Goal: Task Accomplishment & Management: Use online tool/utility

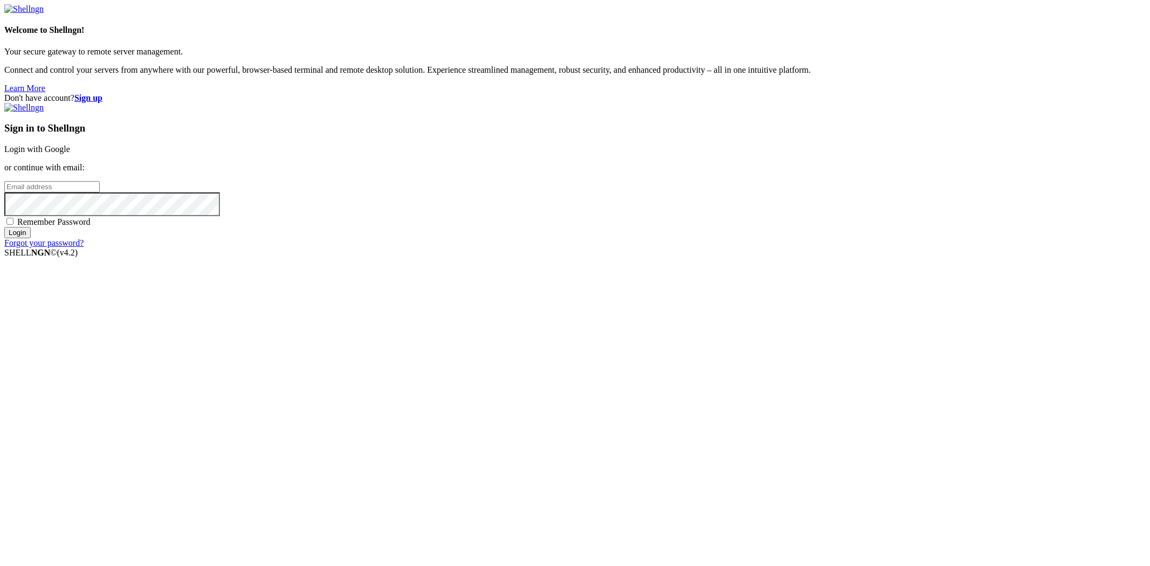
click at [70, 154] on link "Login with Google" at bounding box center [37, 149] width 66 height 9
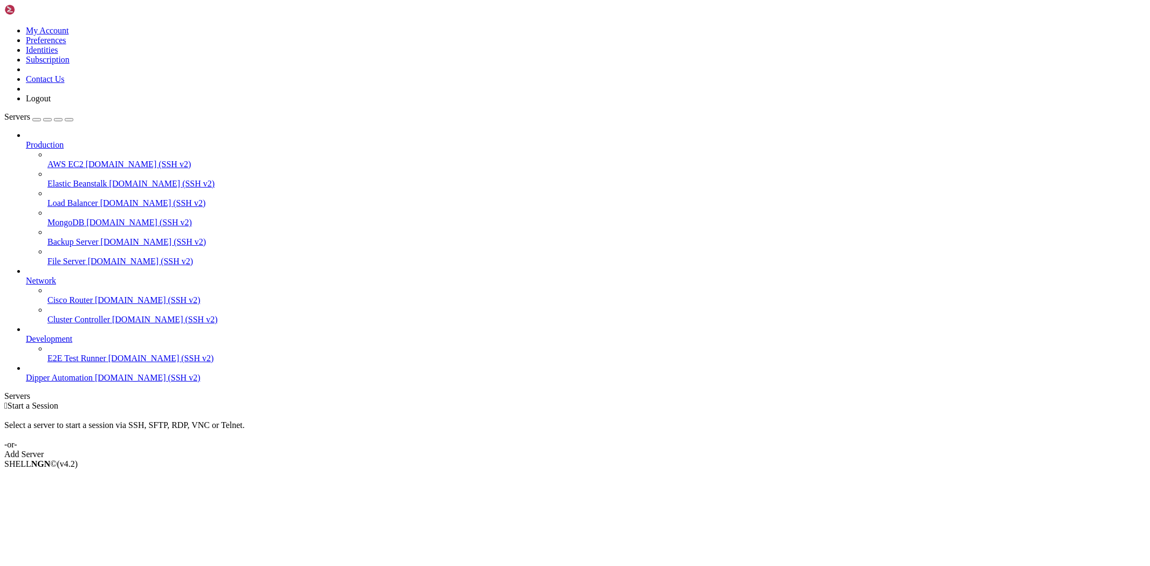
click at [95, 382] on span "[DOMAIN_NAME] (SSH v2)" at bounding box center [148, 377] width 106 height 9
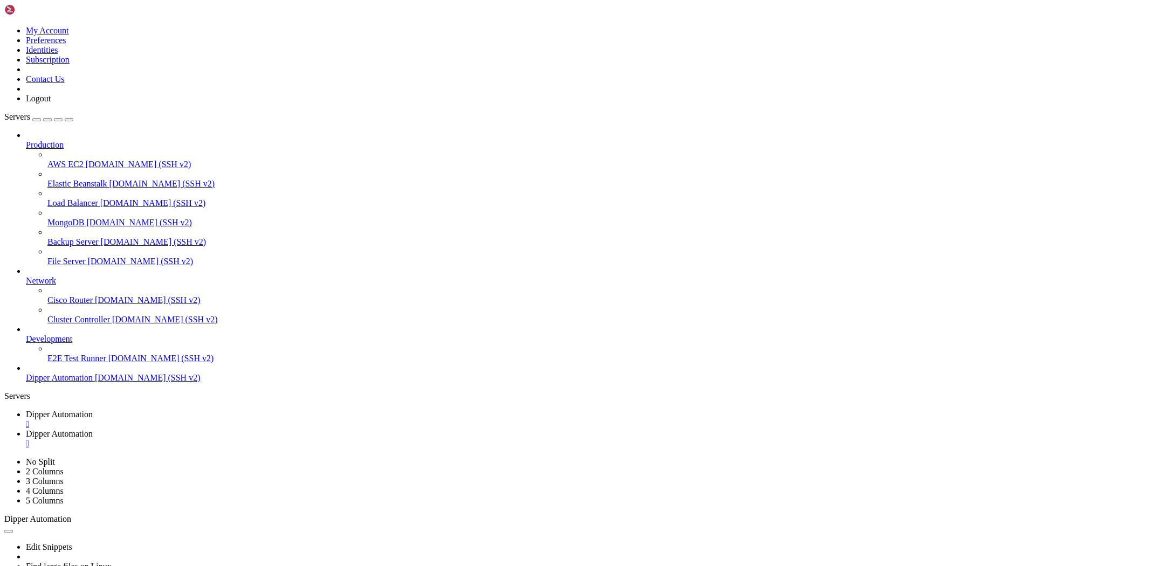
type input "/root/DipperHub/data"
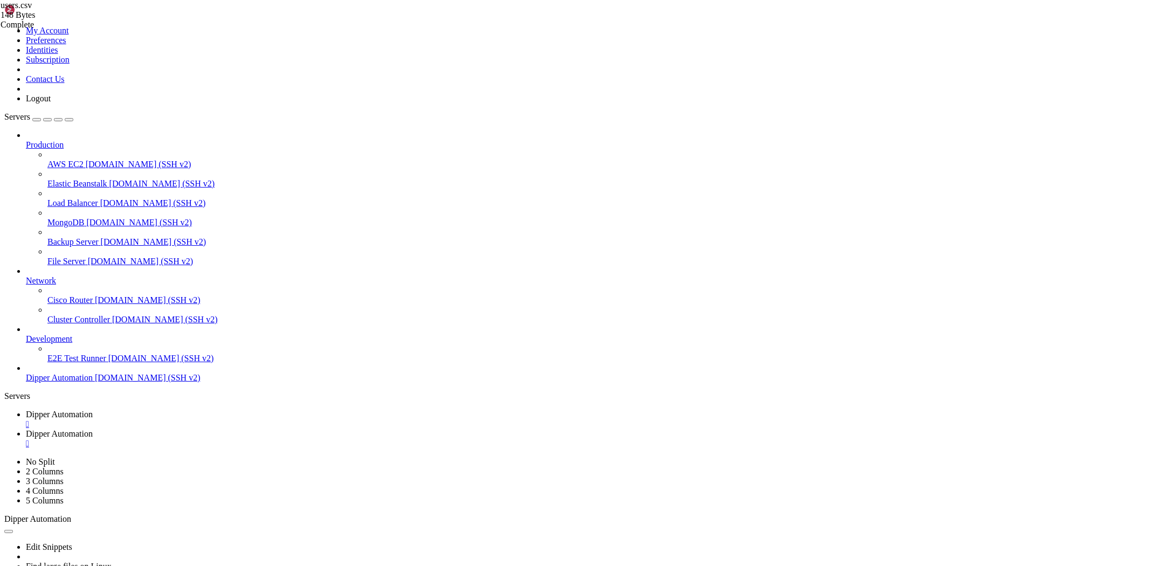
type input "/root/DipperIntegrated/backend/data"
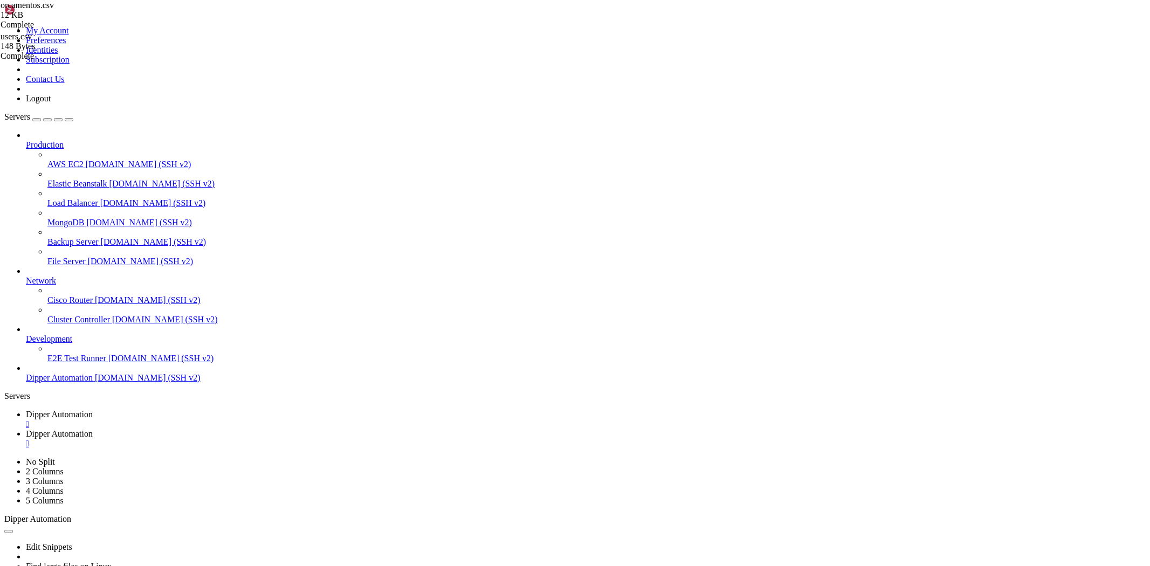
type textarea "Yamaha Motor da Amazônia,Sistema de Monitoramento IoT (Ponto),Na,Pendente,10.0,…"
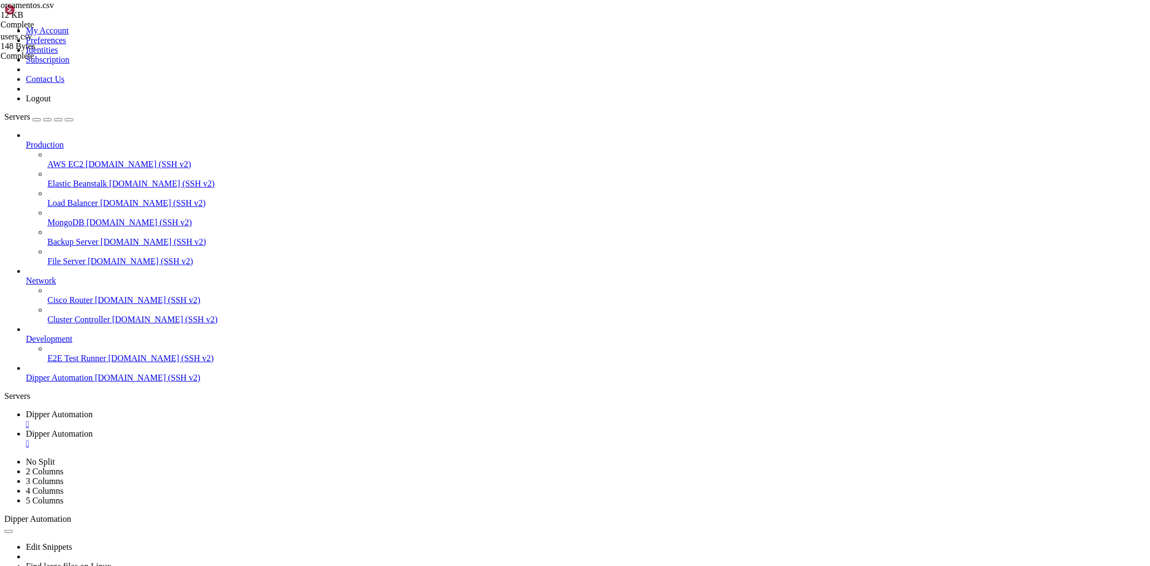
type textarea "Jabil Industrial do Brasil Ltda,Instalação de Dispositivos ESD,Na,Pendente,0.0,…"
drag, startPoint x: 467, startPoint y: 476, endPoint x: 120, endPoint y: -52, distance: 631.4
drag, startPoint x: 340, startPoint y: 29, endPoint x: 258, endPoint y: 31, distance: 82.0
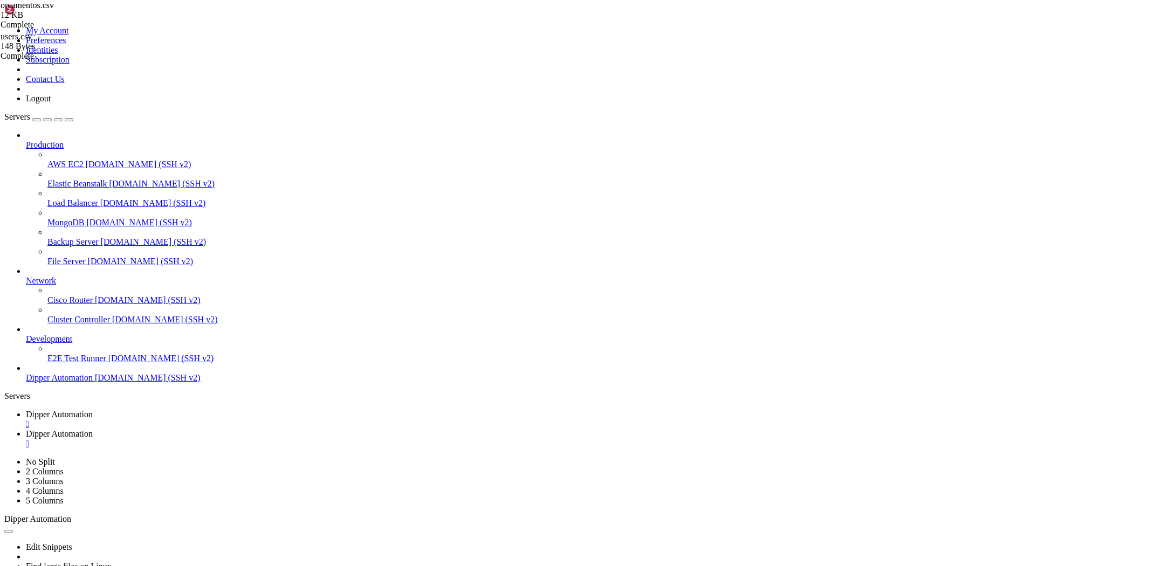
drag, startPoint x: 371, startPoint y: 35, endPoint x: 0, endPoint y: 34, distance: 370.5
type textarea "POLIMIX CONCRETO LTDA (CIMENTO MIZU),Venda De Produtos de Informática,Switch Hp…"
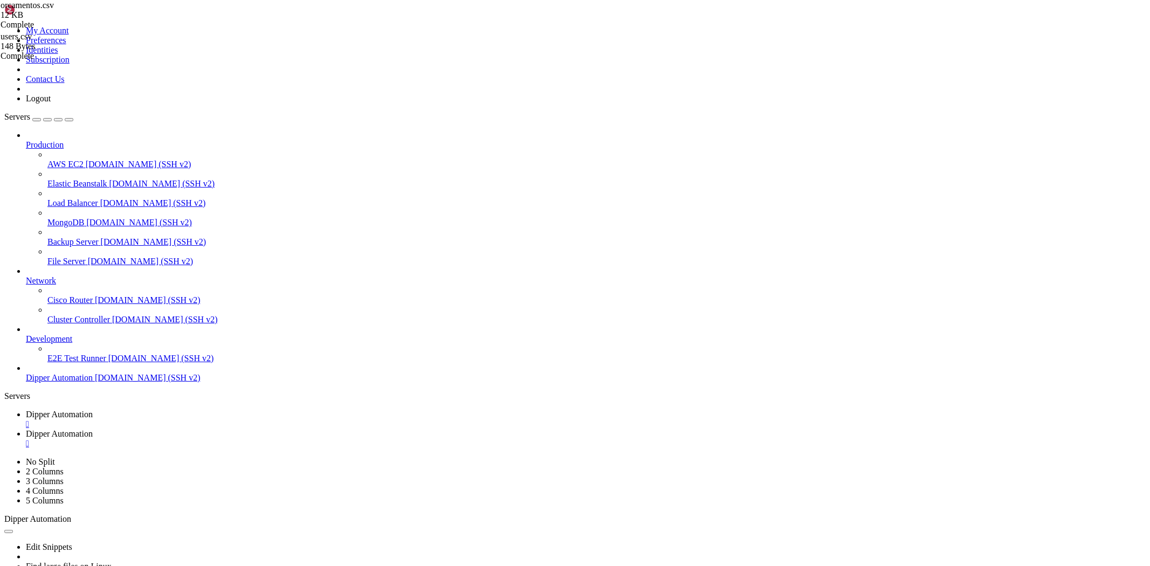
type textarea "Jabil Industrial do Brasil Ltda,JIG para Teste de PCB,Na,Pendente,0.0,0.0,45000…"
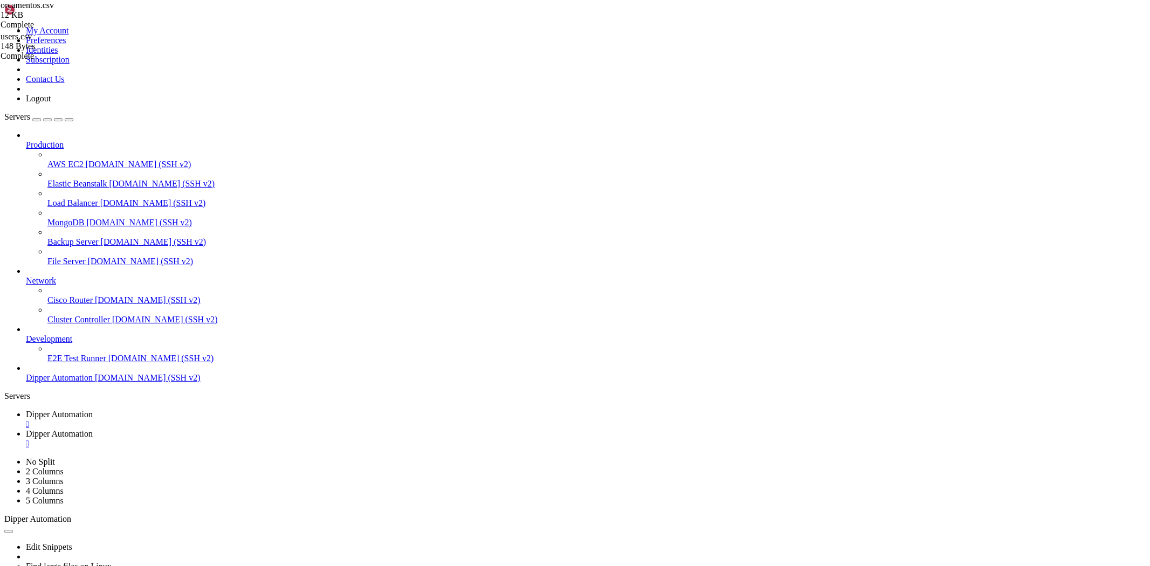
type textarea "Yamaha Motor da Amazônia,Sistema de Monitoramento IoT (Costura),Na,Pendente,10.…"
drag, startPoint x: 951, startPoint y: 362, endPoint x: 10, endPoint y: 367, distance: 941.7
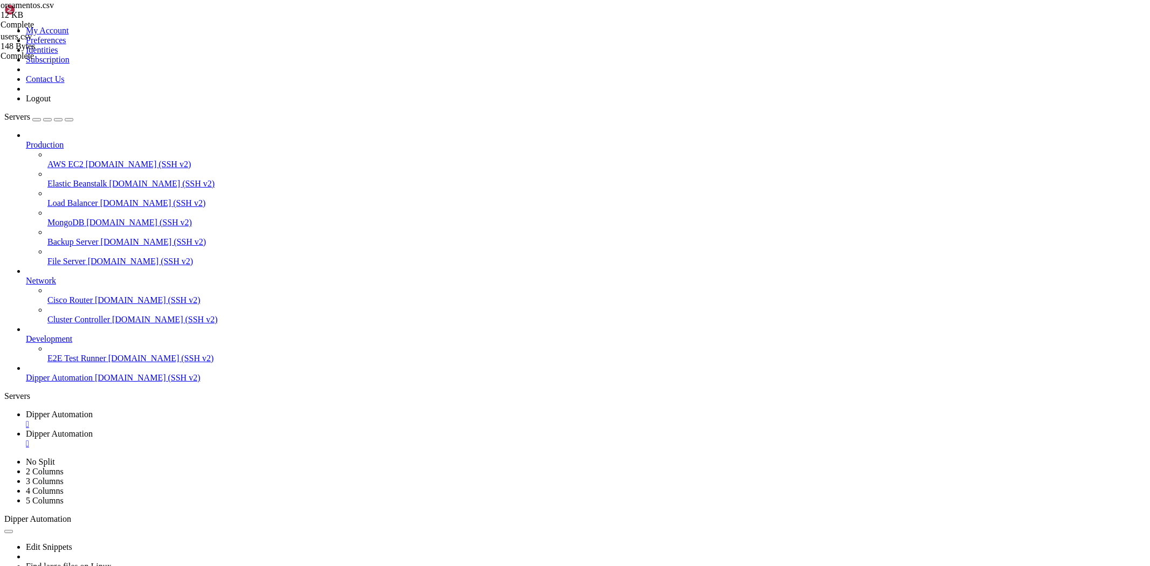
type textarea "Yamaha Motor da Amazônia,Sistema de Monitoramento IoT (Ponto),Na,Pendente,10.0,…"
drag, startPoint x: 961, startPoint y: 364, endPoint x: 160, endPoint y: 364, distance: 800.4
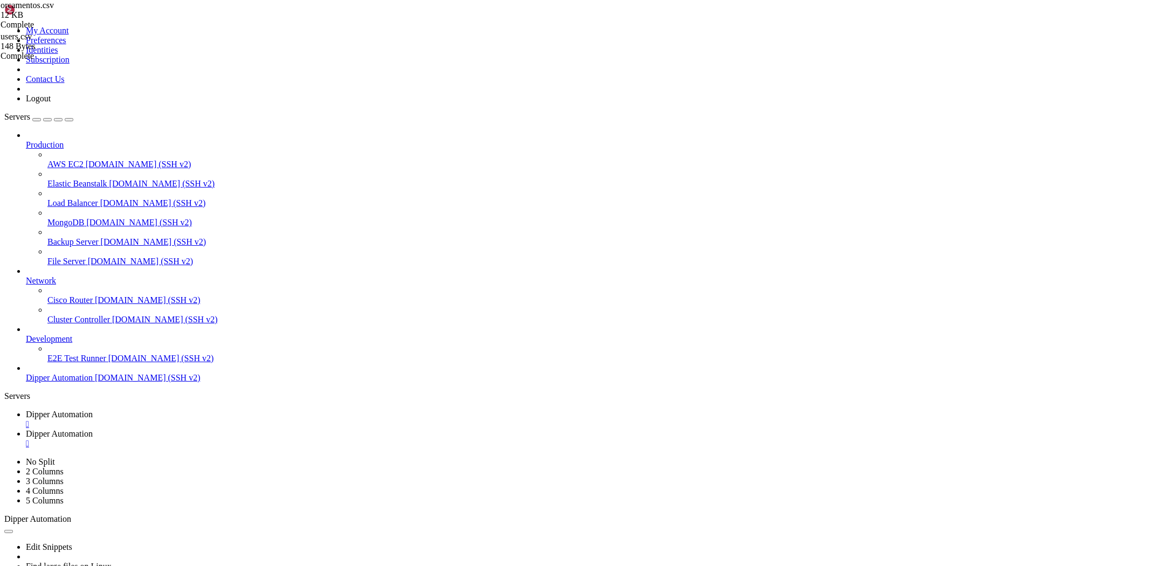
drag, startPoint x: 527, startPoint y: 355, endPoint x: 100, endPoint y: 354, distance: 427.2
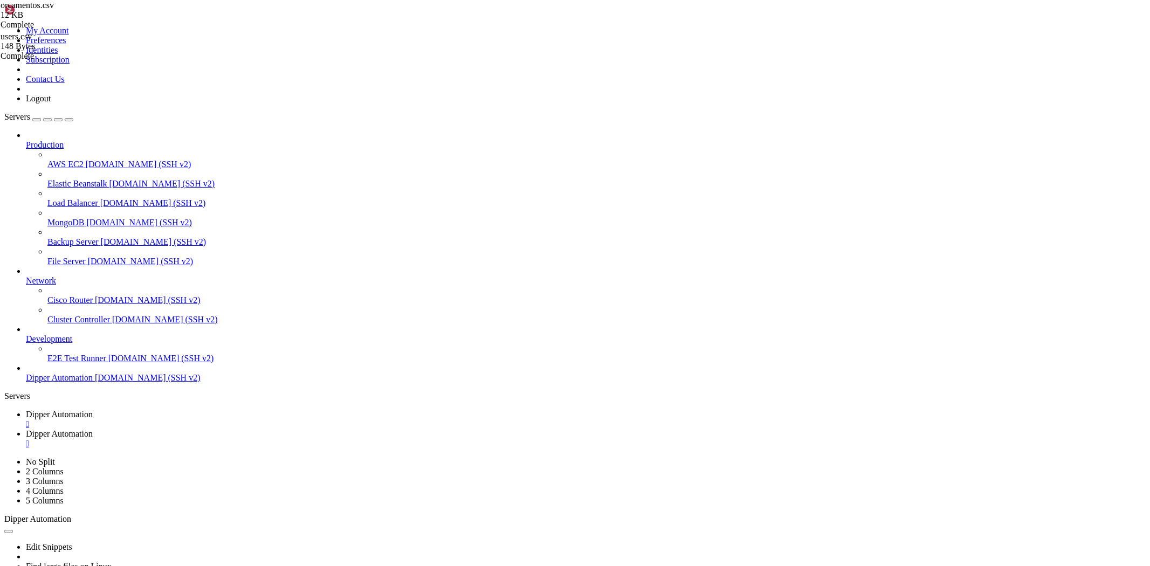
drag, startPoint x: 551, startPoint y: 337, endPoint x: 153, endPoint y: 326, distance: 398.2
drag, startPoint x: 536, startPoint y: 330, endPoint x: 101, endPoint y: 311, distance: 435.7
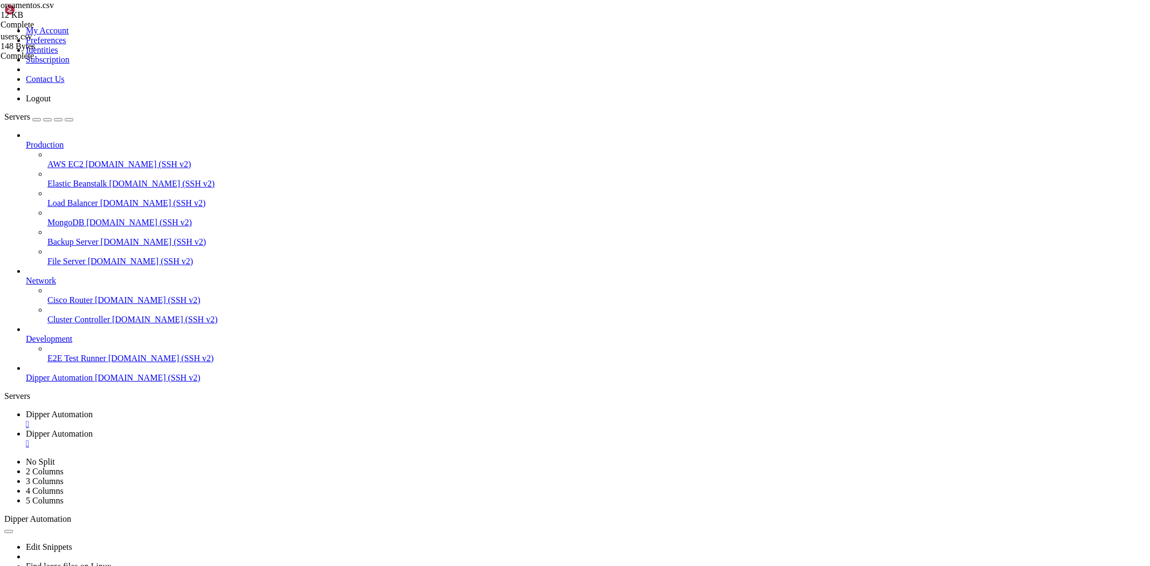
drag, startPoint x: 443, startPoint y: 54, endPoint x: 125, endPoint y: 51, distance: 318.2
drag, startPoint x: 583, startPoint y: 369, endPoint x: 471, endPoint y: 358, distance: 112.2
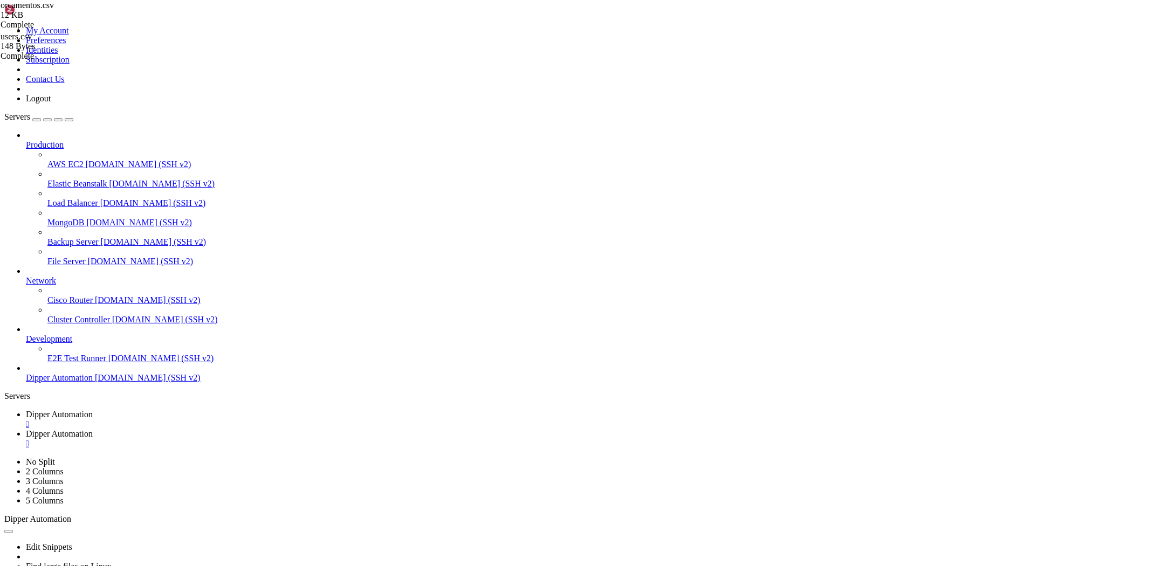
type textarea "Yamaha Motor da Amazônia,Sistema de Monitoramento IoT (Costura),Na,Pendente,10.…"
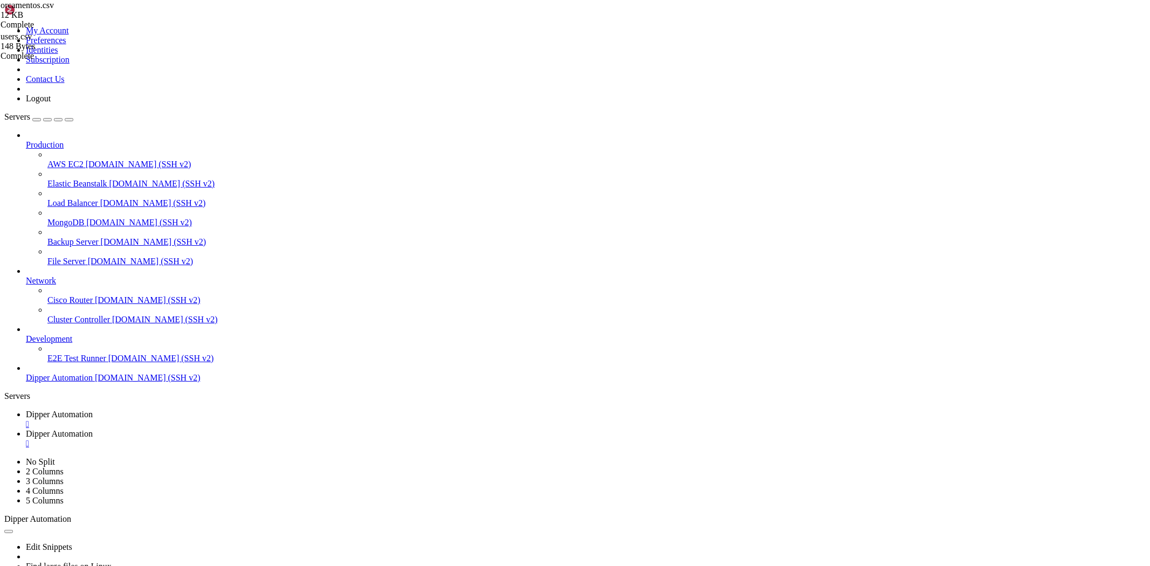
type textarea "SAPIÊNCIA SERVIÇOS EDUCACIONAIS LTDA,SIstema de Alerta Educacional,Na,Pendente,…"
type input "[PERSON_NAME]"
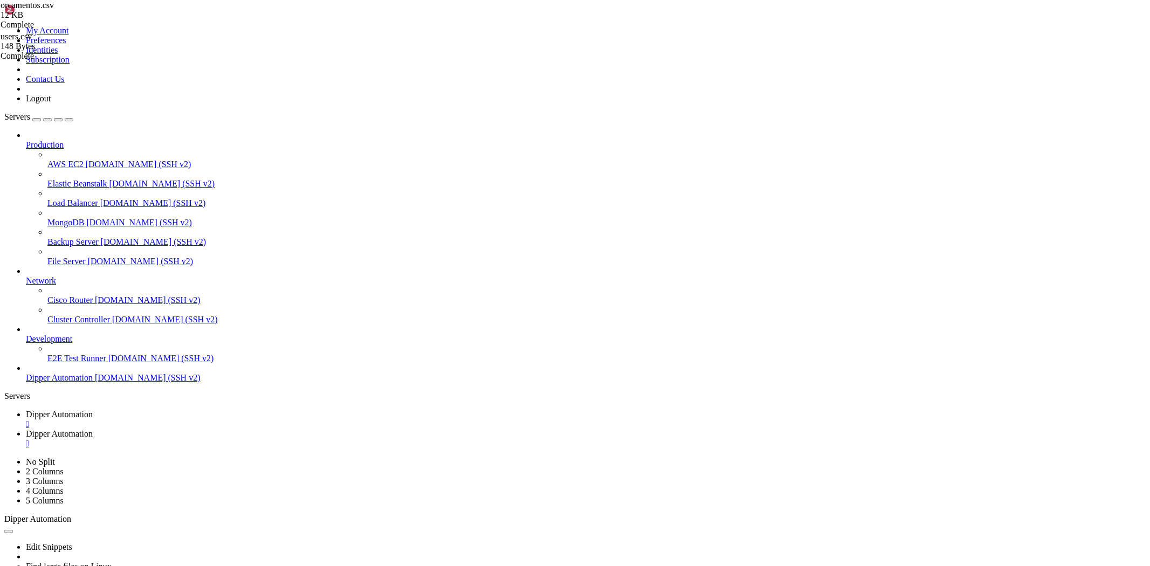
drag, startPoint x: 248, startPoint y: 39, endPoint x: 465, endPoint y: 39, distance: 217.4
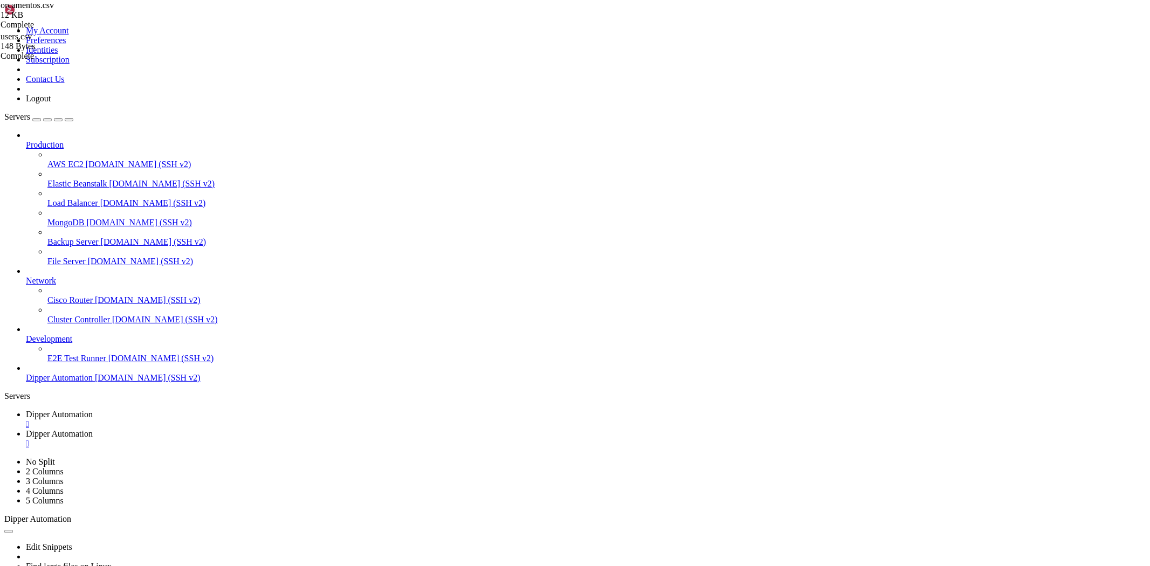
drag, startPoint x: 266, startPoint y: 32, endPoint x: 185, endPoint y: 42, distance: 82.0
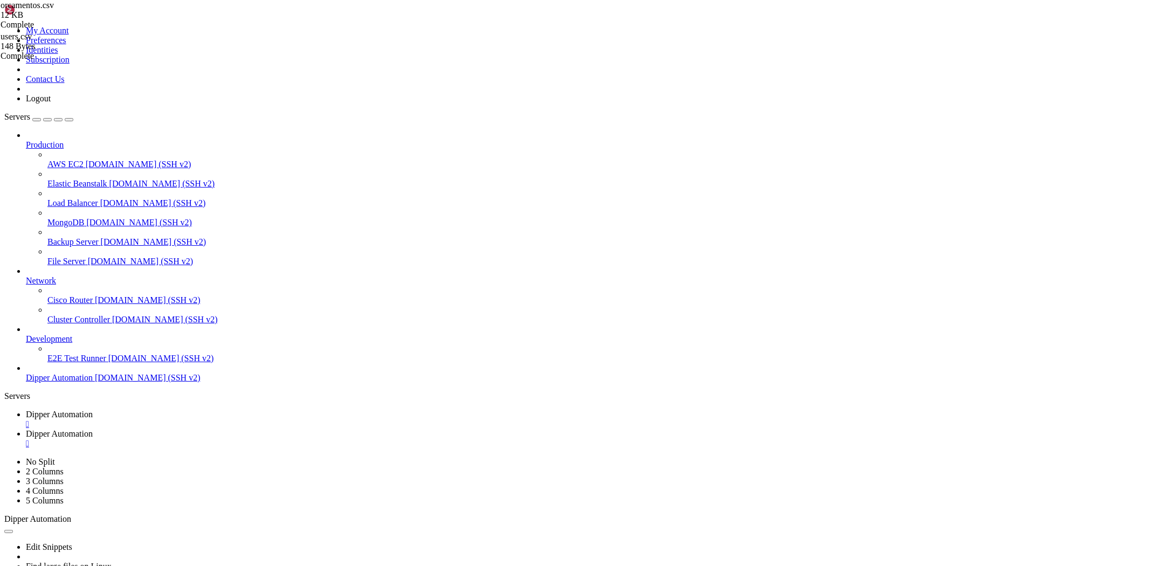
type input "/root/DipperHub/app"
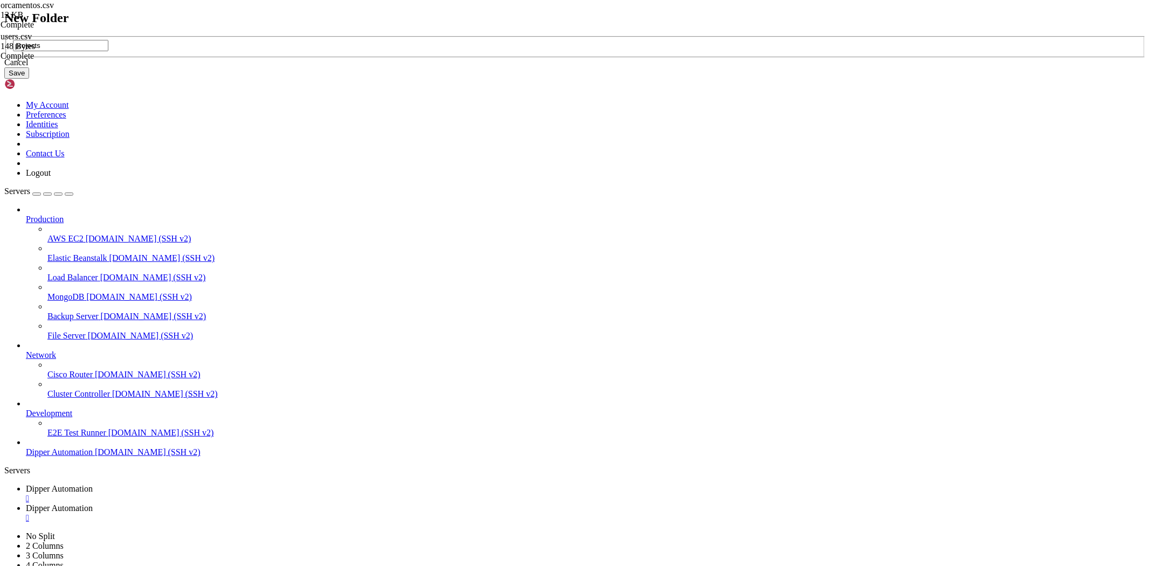
type input "projects"
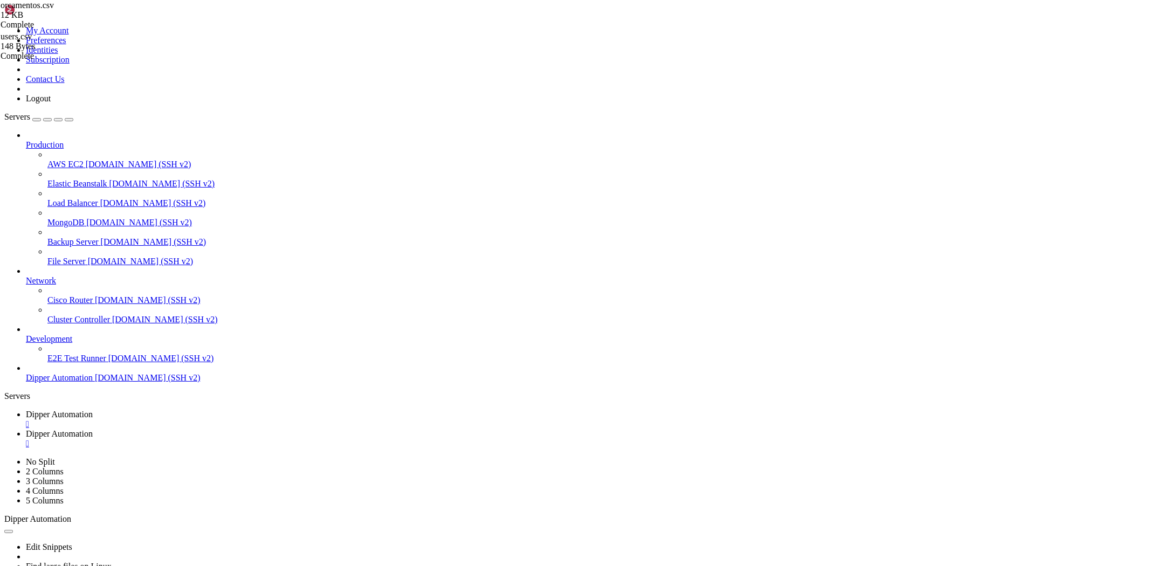
type input "/root/DipperHub/app/projects"
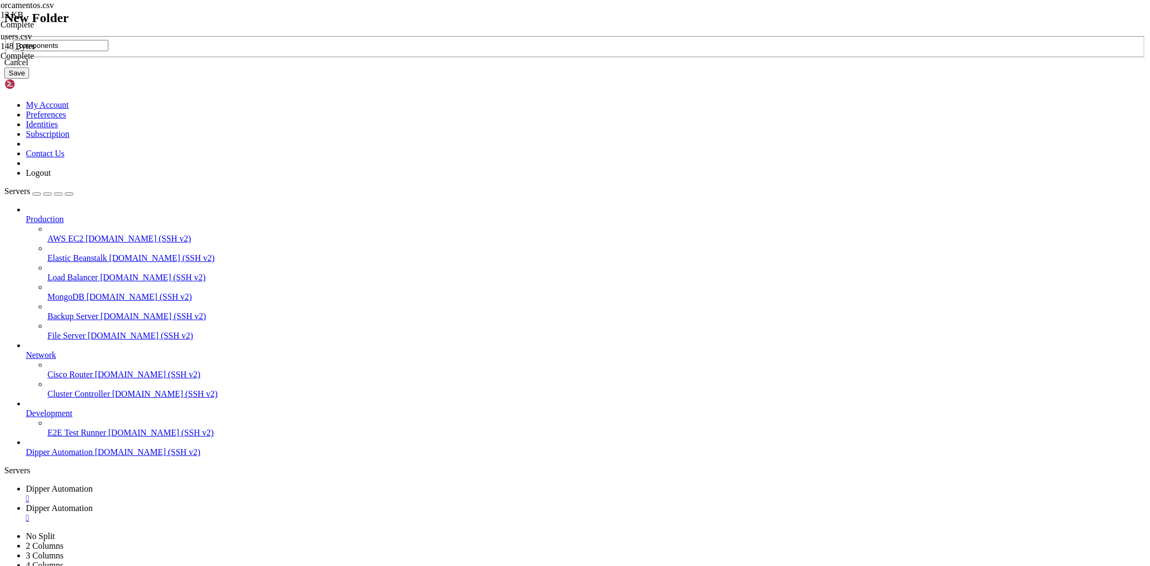
type input "_components"
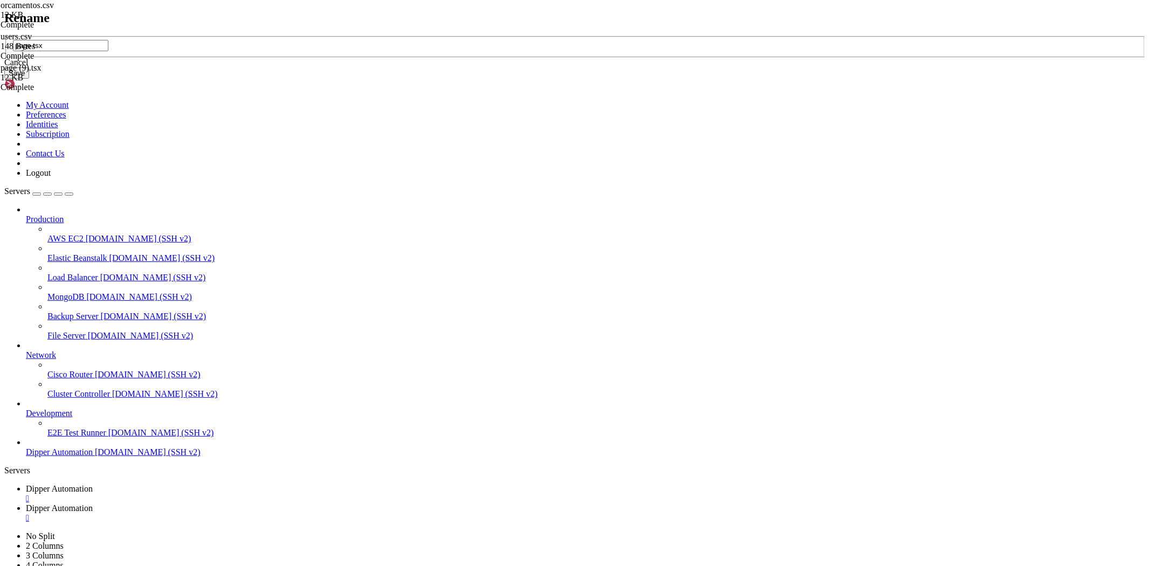
type input "page.tsx"
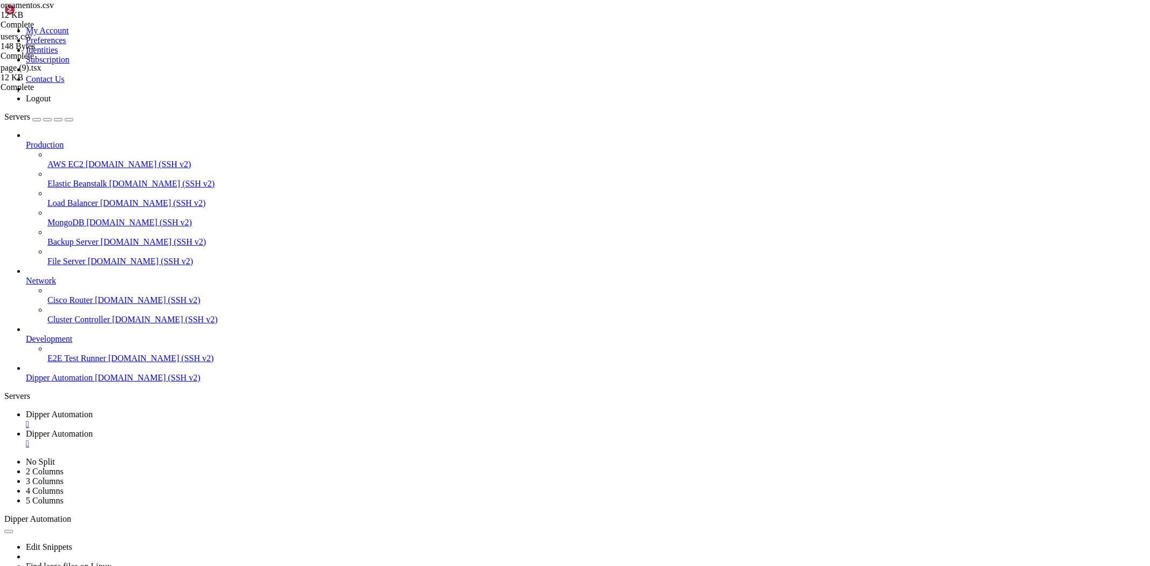
drag, startPoint x: 244, startPoint y: 40, endPoint x: 417, endPoint y: 41, distance: 173.1
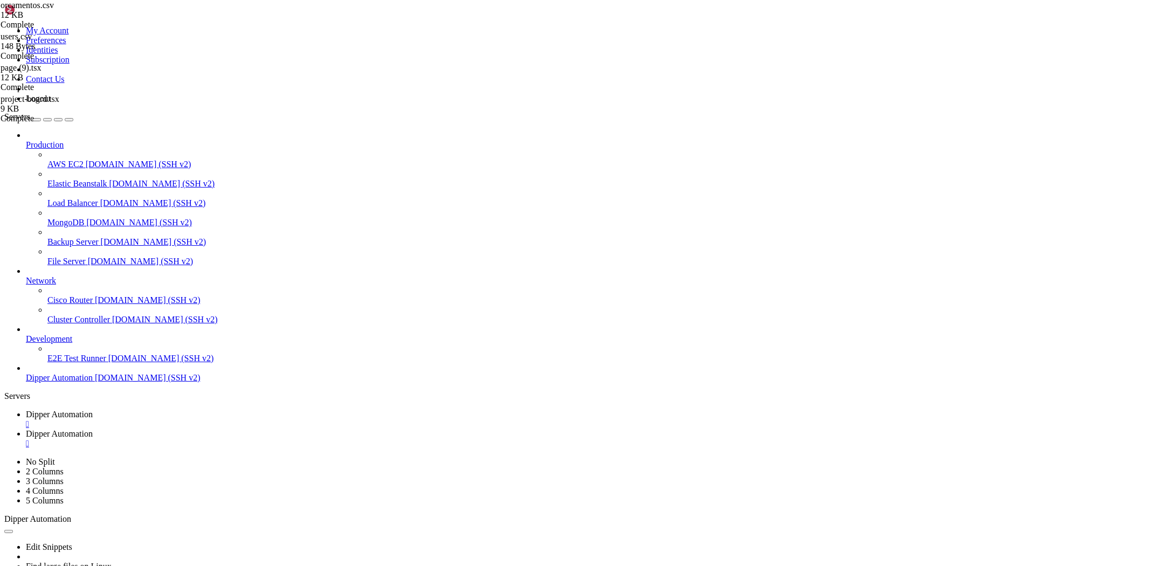
drag, startPoint x: 229, startPoint y: 38, endPoint x: 302, endPoint y: 29, distance: 73.4
type input "/root/DipperHub/backend"
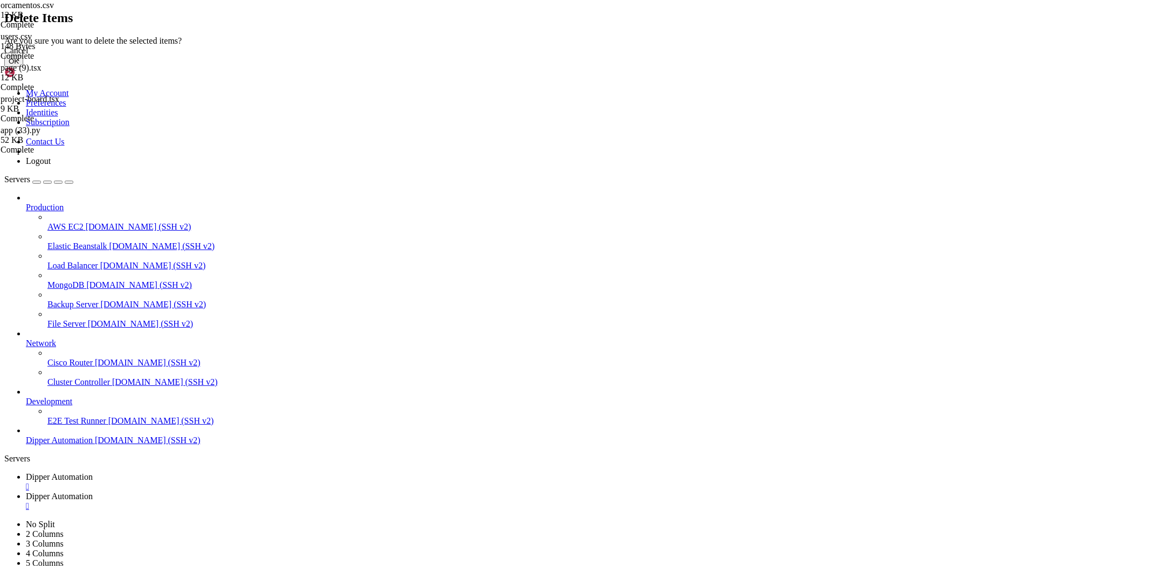
click at [23, 67] on button "OK" at bounding box center [13, 61] width 19 height 11
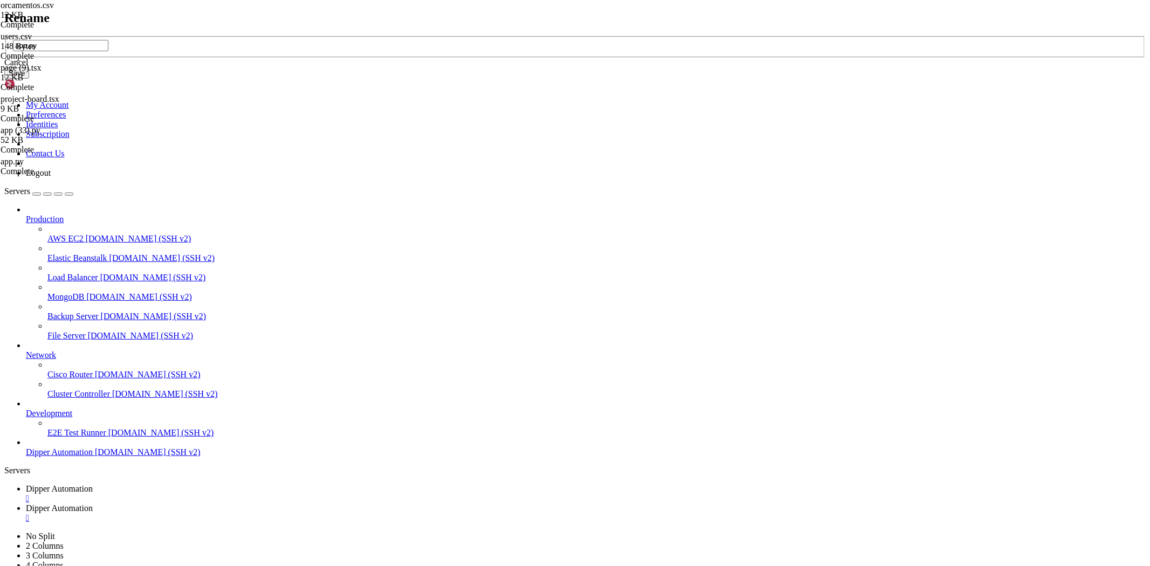
type input "app.py"
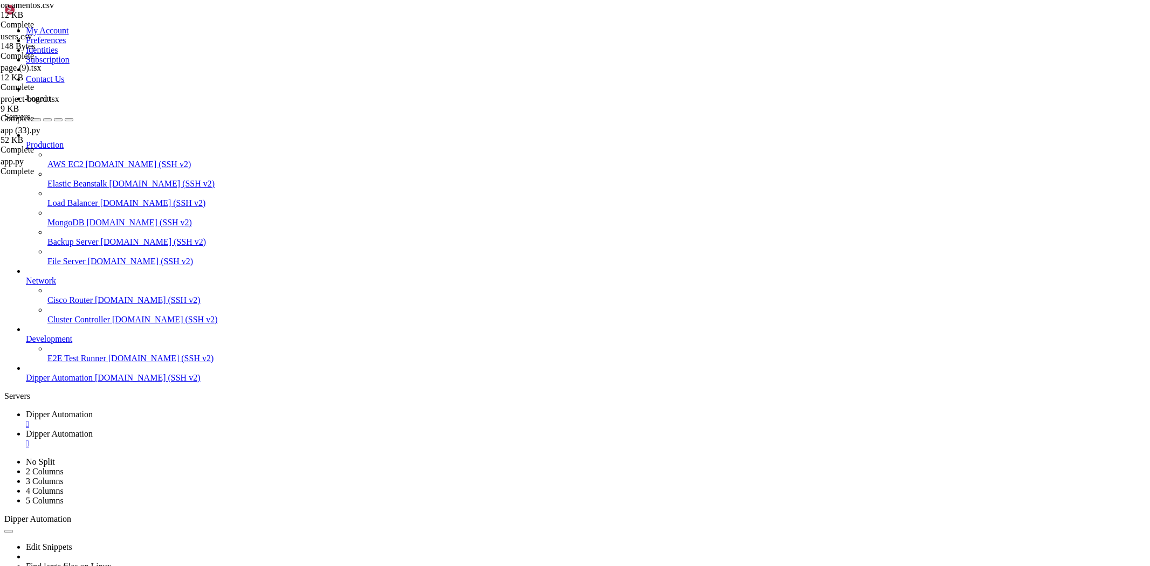
click at [93, 410] on span "Dipper Automation" at bounding box center [59, 414] width 67 height 9
drag, startPoint x: 234, startPoint y: 1068, endPoint x: 10, endPoint y: 709, distance: 423.7
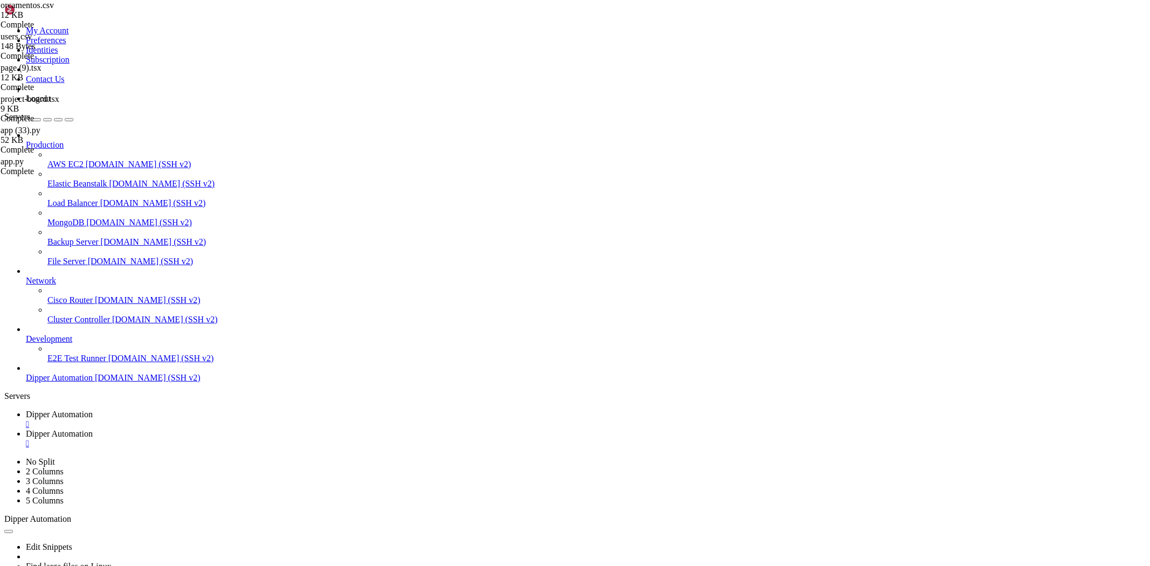
drag, startPoint x: 643, startPoint y: 191, endPoint x: 278, endPoint y: 83, distance: 380.4
click at [93, 429] on span "Dipper Automation" at bounding box center [59, 433] width 67 height 9
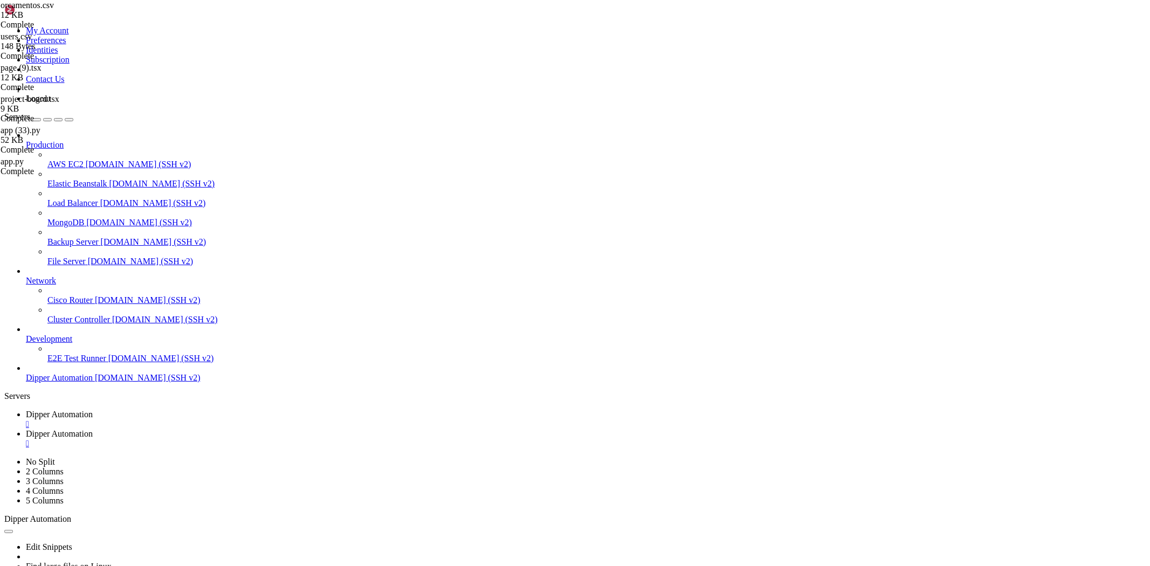
click at [189, 410] on link "Dipper Automation " at bounding box center [586, 419] width 1120 height 19
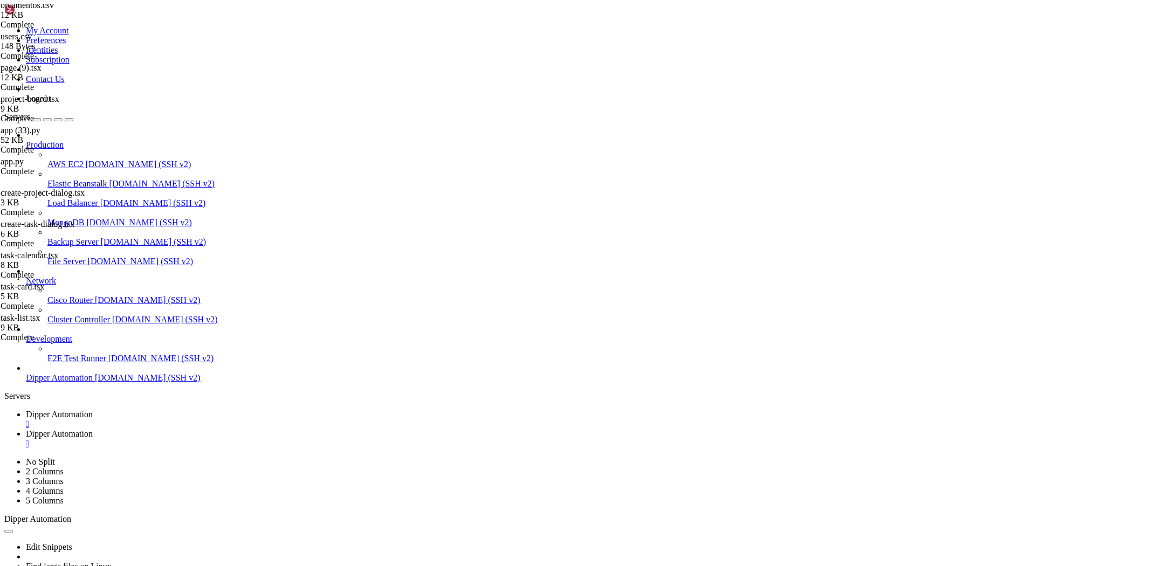
scroll to position [2539, 0]
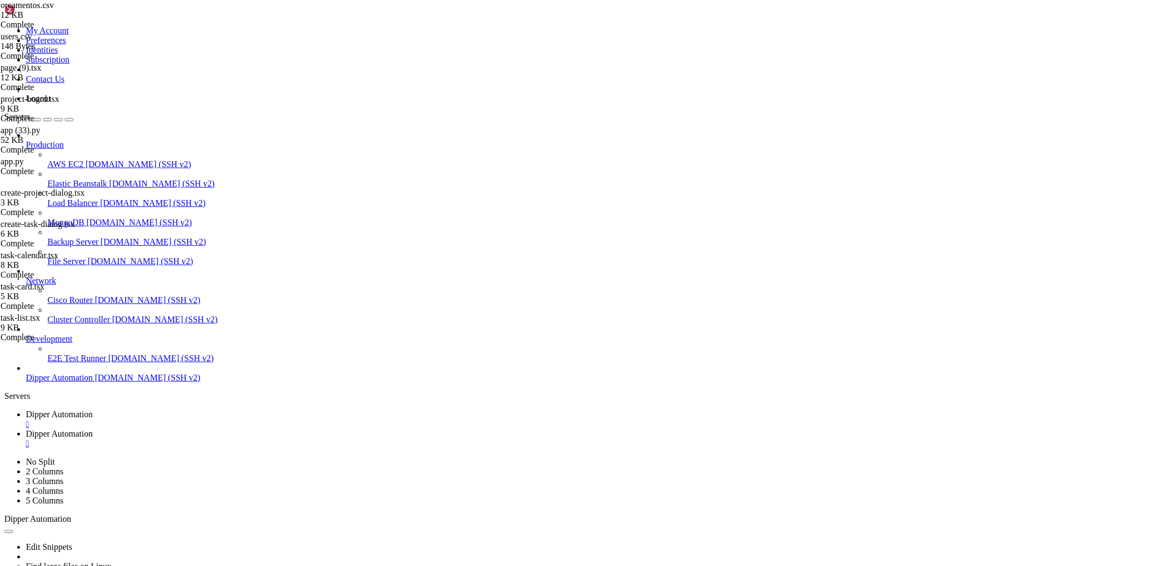
click at [93, 429] on span "Dipper Automation" at bounding box center [59, 433] width 67 height 9
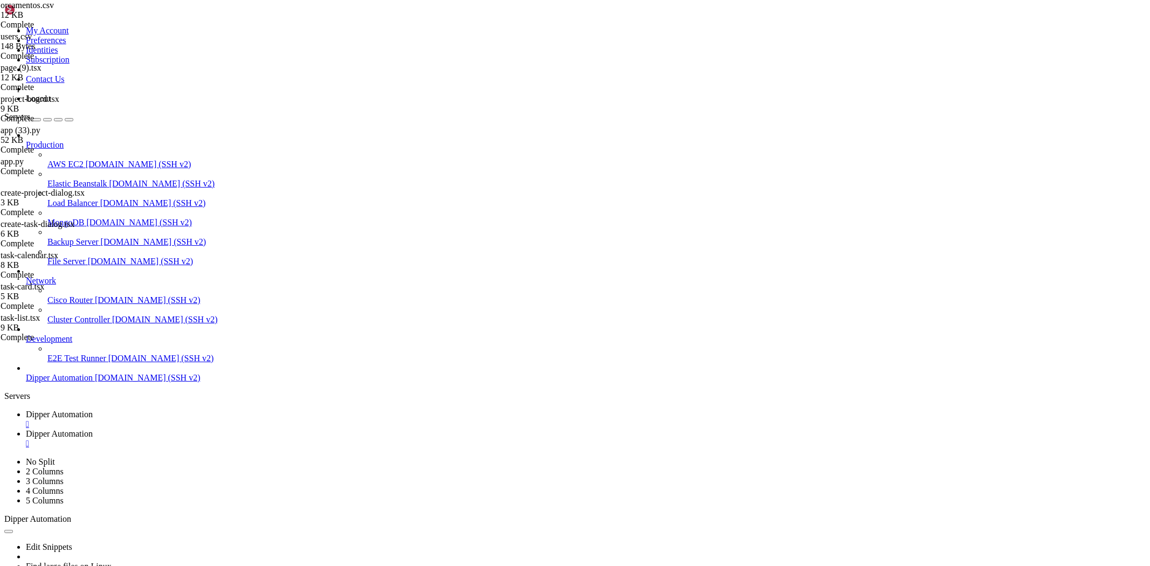
type input "/root/DipperHub/backend"
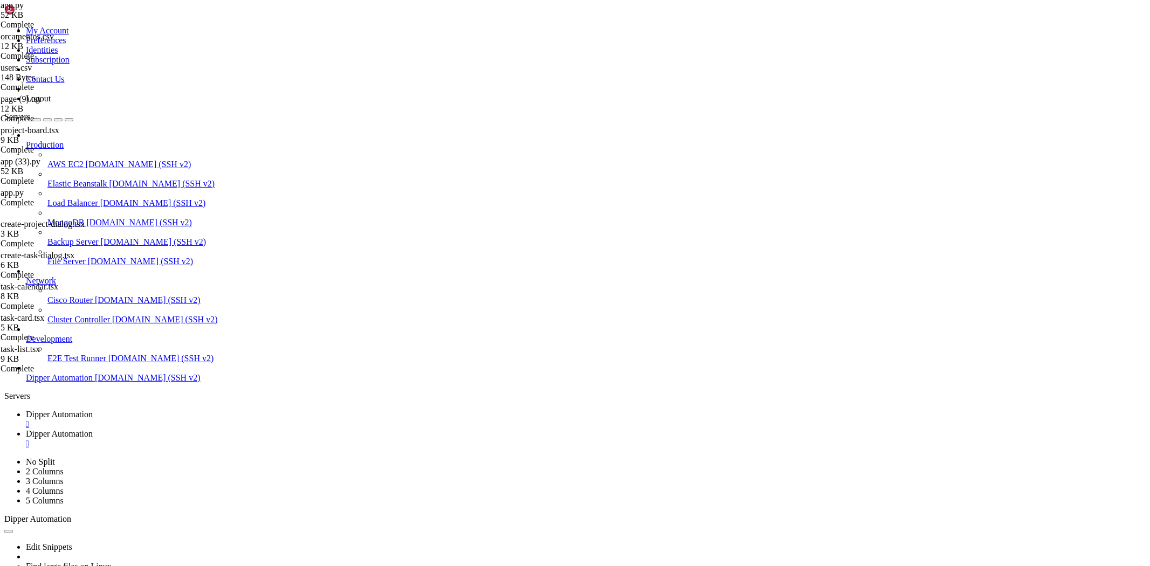
scroll to position [0, 13]
type textarea "port = int(os.environ.get('BACKEND_PORT', 9331))"
click at [93, 410] on span "Dipper Automation" at bounding box center [59, 414] width 67 height 9
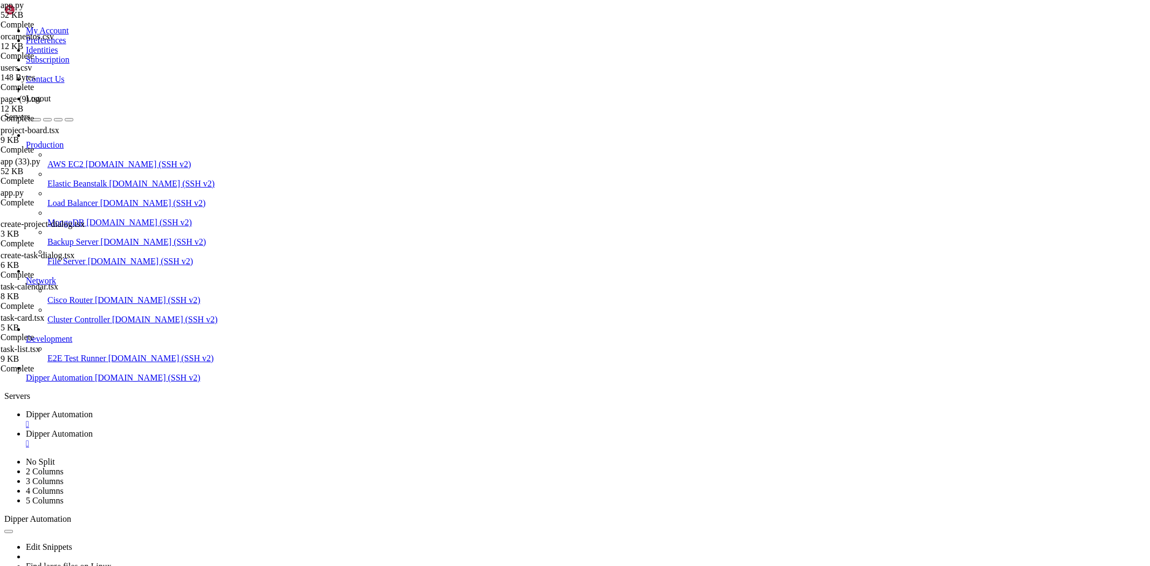
drag, startPoint x: 278, startPoint y: 12, endPoint x: 299, endPoint y: 44, distance: 38.4
click at [93, 429] on span "Dipper Automation" at bounding box center [59, 433] width 67 height 9
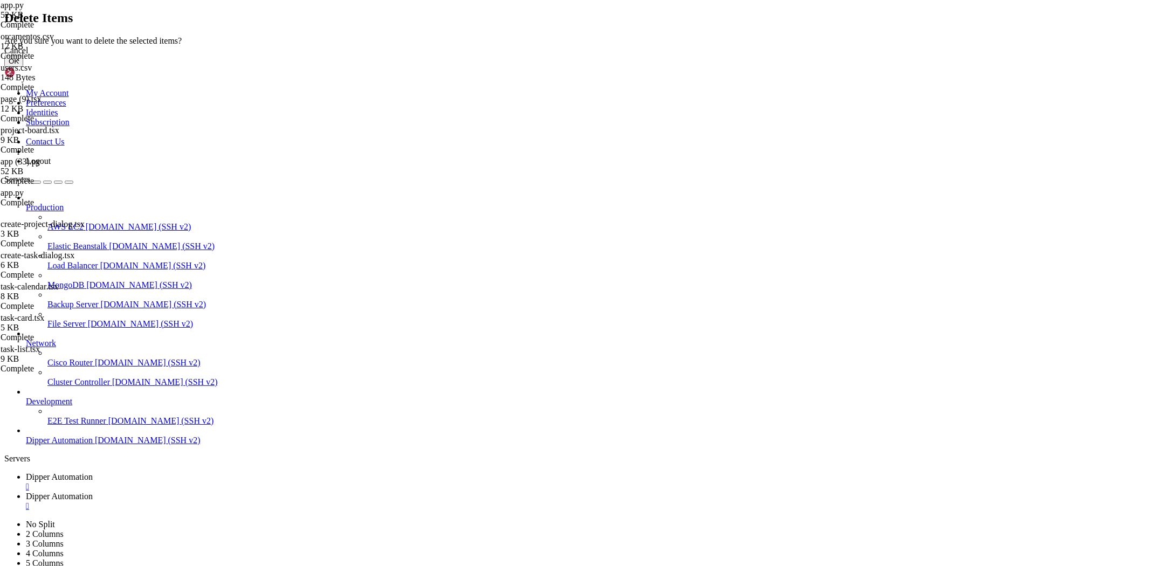
click at [23, 67] on button "OK" at bounding box center [13, 61] width 19 height 11
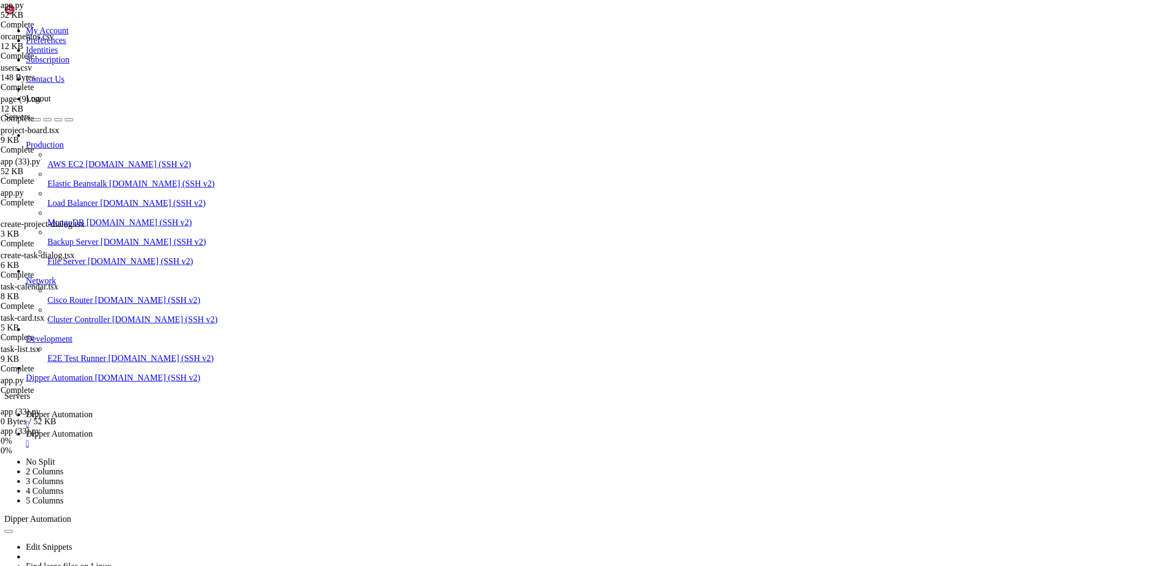
click at [93, 410] on span "Dipper Automation" at bounding box center [59, 414] width 67 height 9
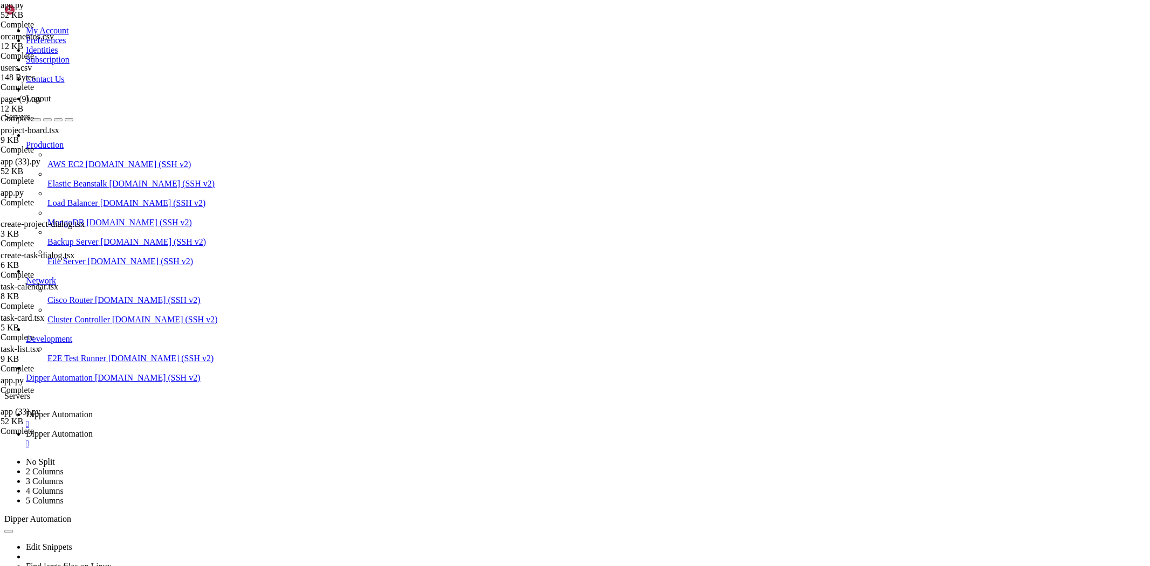
click at [93, 429] on span "Dipper Automation" at bounding box center [59, 433] width 67 height 9
click at [93, 410] on span "Dipper Automation" at bounding box center [59, 414] width 67 height 9
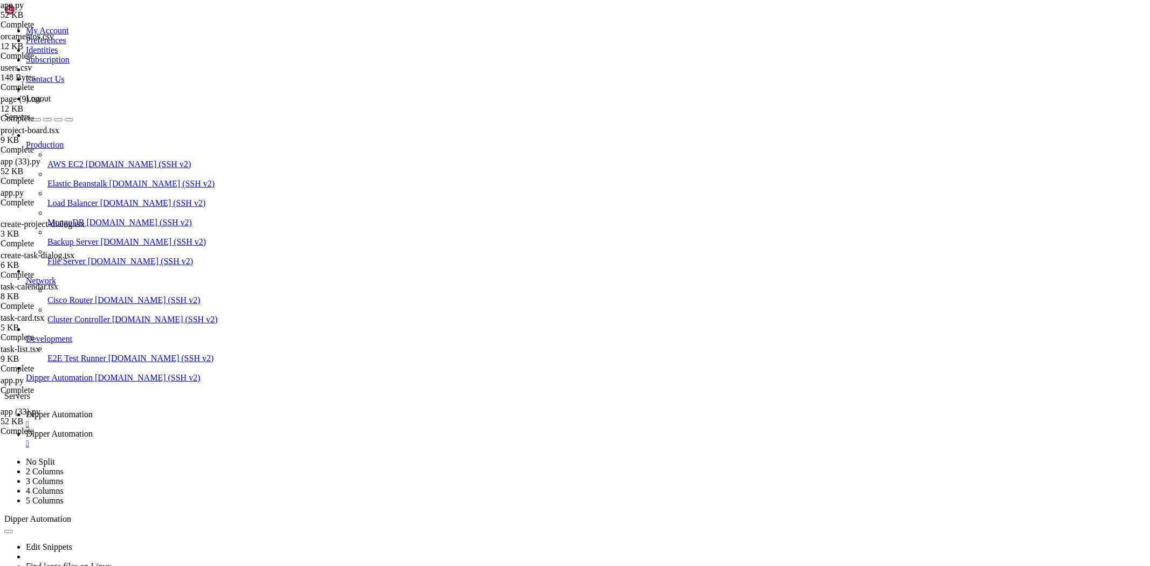
click at [265, 429] on link "Dipper Automation " at bounding box center [586, 438] width 1120 height 19
click at [183, 410] on link "Dipper Automation " at bounding box center [586, 419] width 1120 height 19
